Goal: Information Seeking & Learning: Compare options

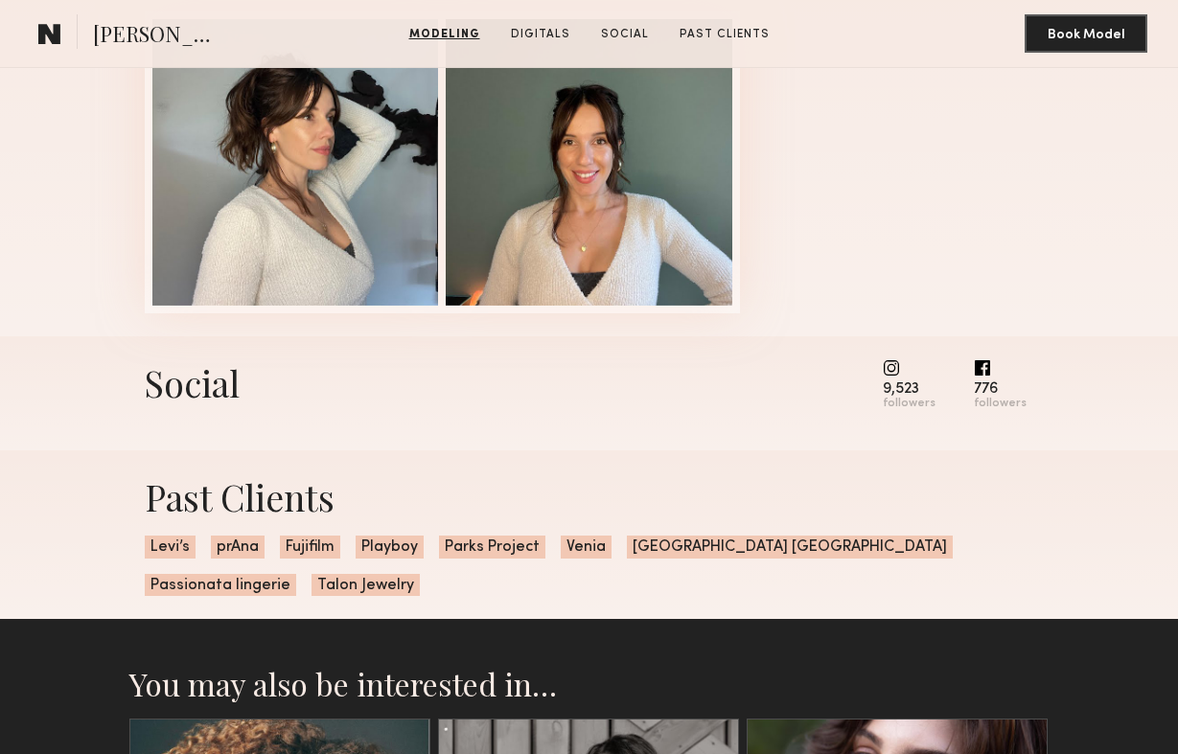
scroll to position [3280, 0]
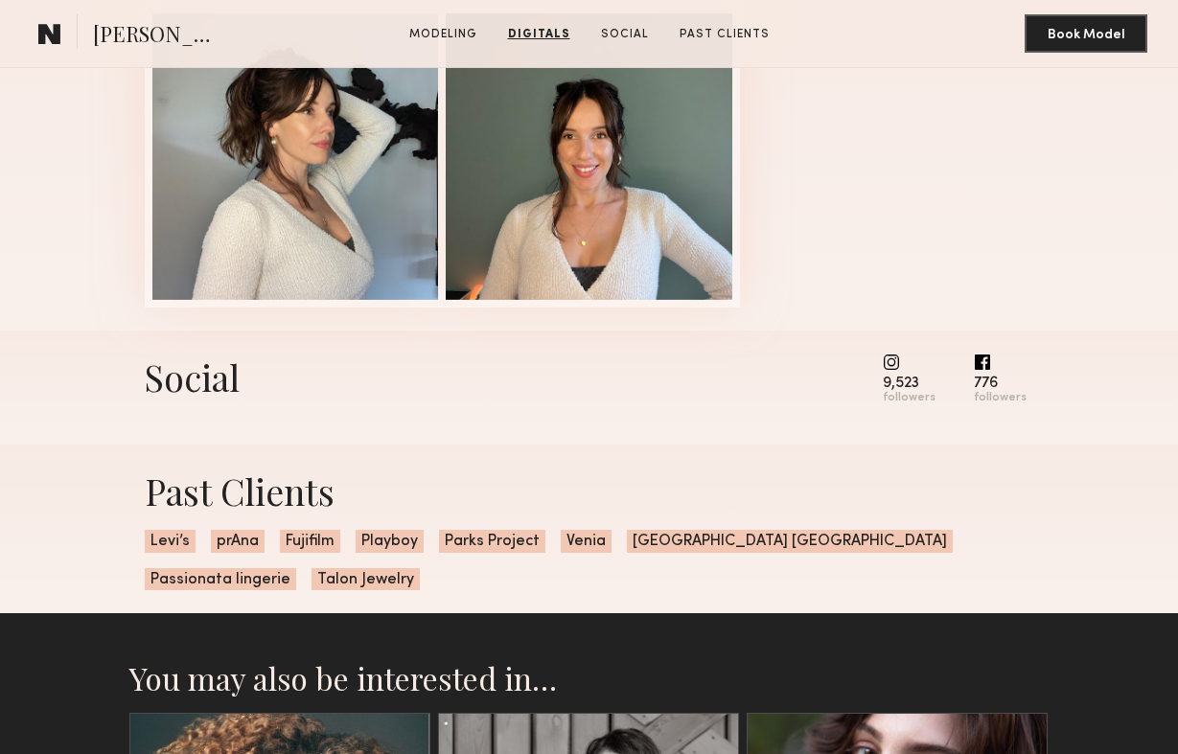
click at [896, 362] on common-icon at bounding box center [909, 362] width 53 height 17
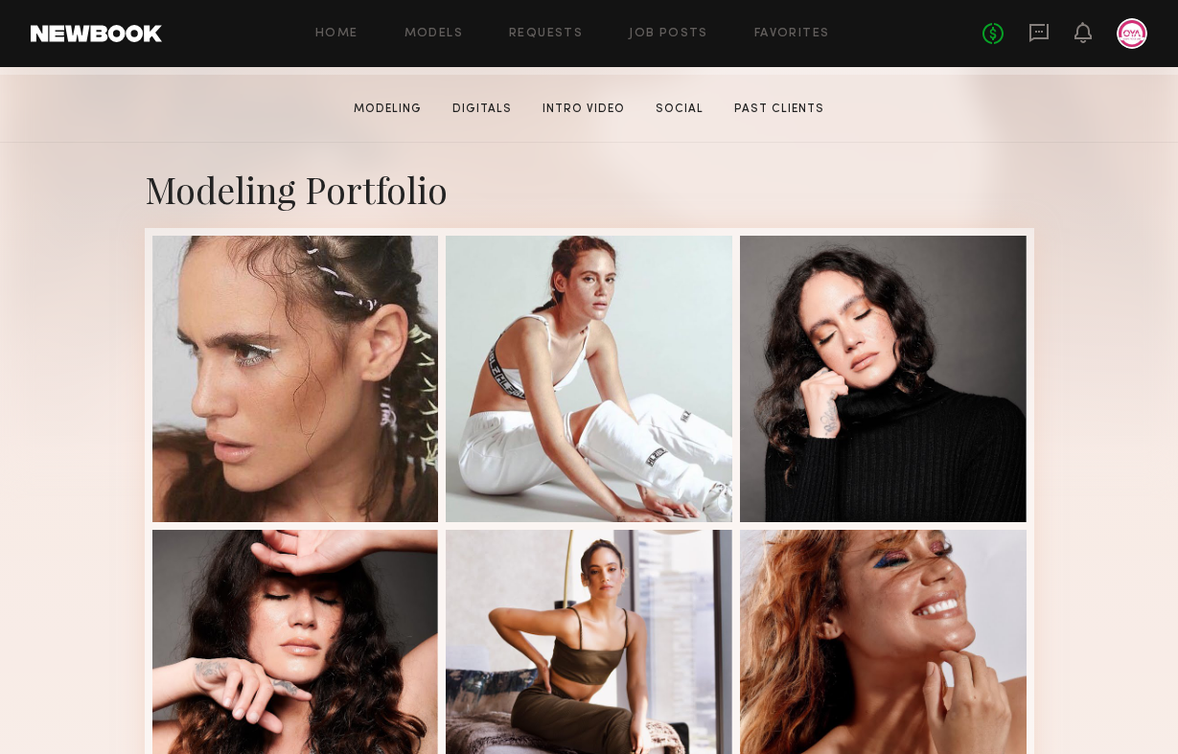
scroll to position [354, 0]
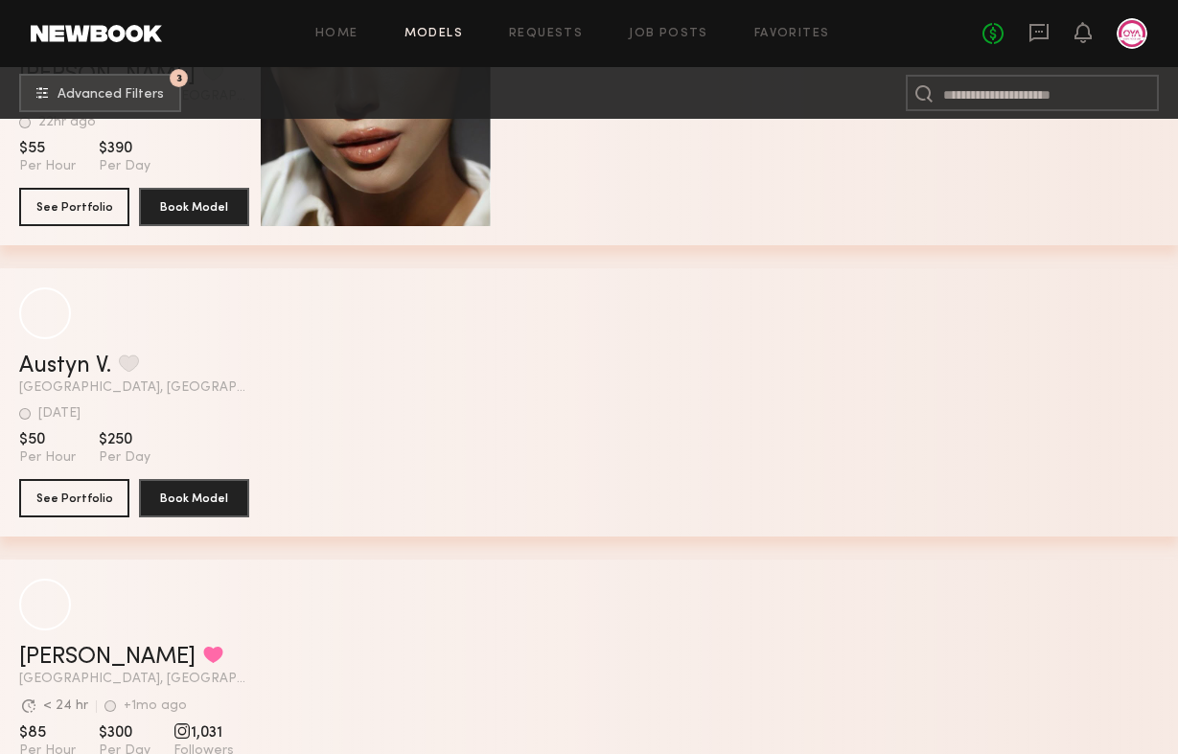
scroll to position [47388, 0]
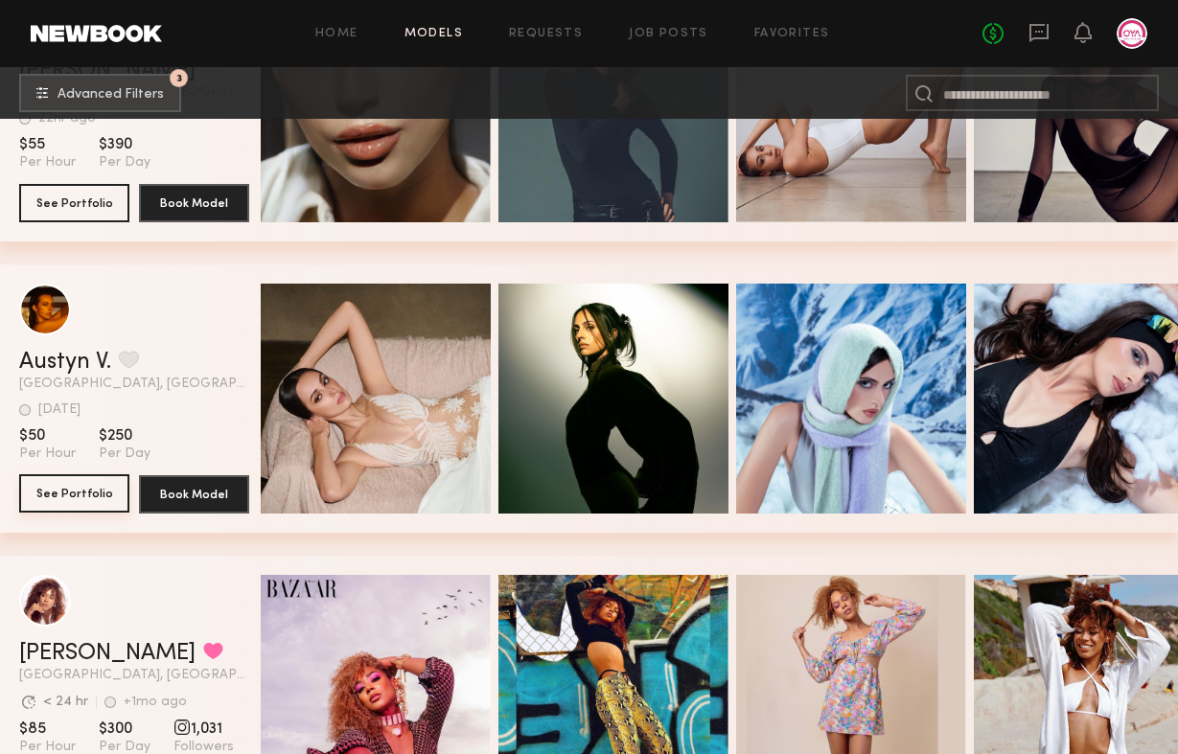
click at [91, 507] on button "See Portfolio" at bounding box center [74, 493] width 110 height 38
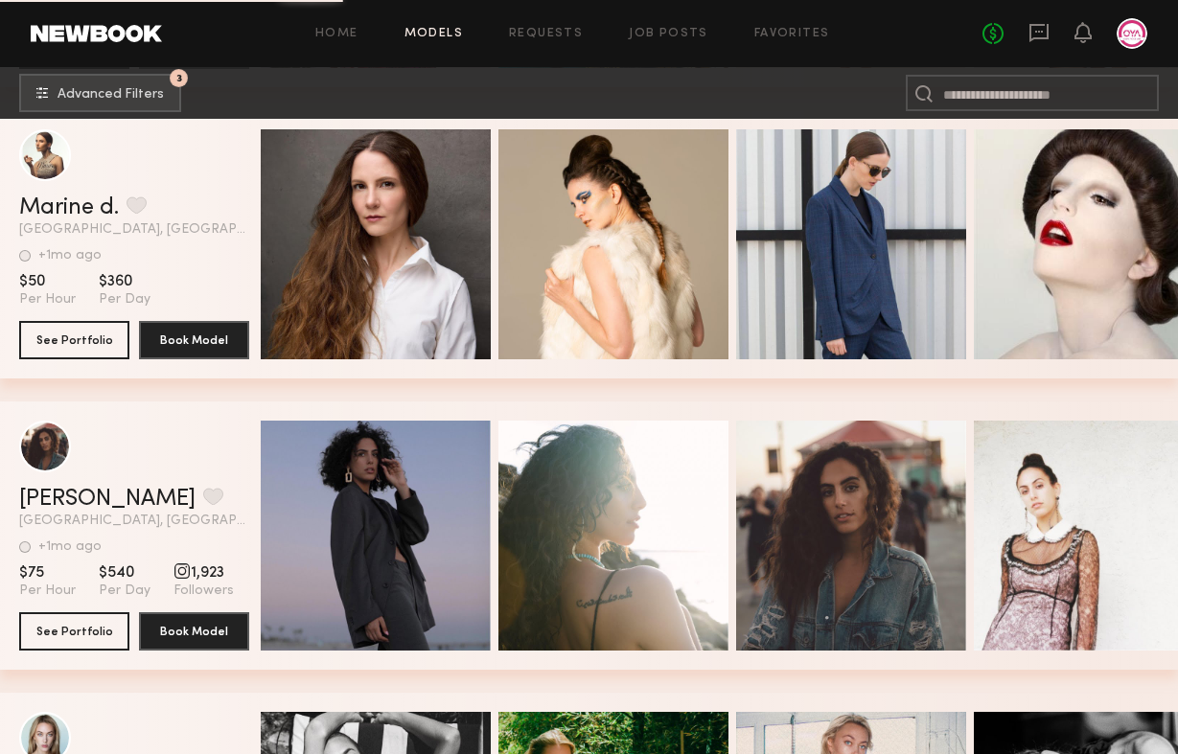
scroll to position [48135, 0]
